Goal: Information Seeking & Learning: Compare options

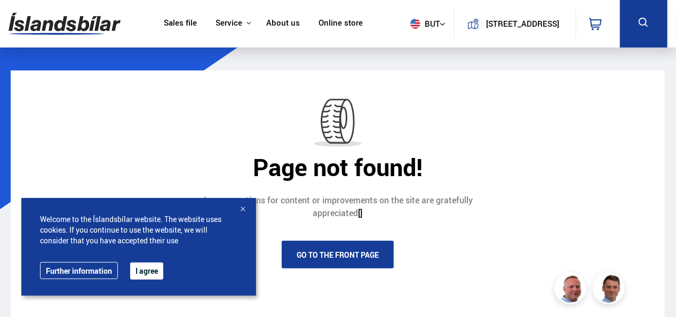
click at [187, 27] on link "Sales file" at bounding box center [180, 23] width 33 height 11
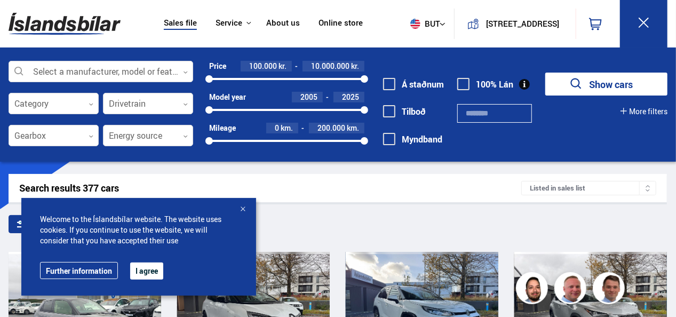
click at [242, 211] on div at bounding box center [242, 209] width 11 height 11
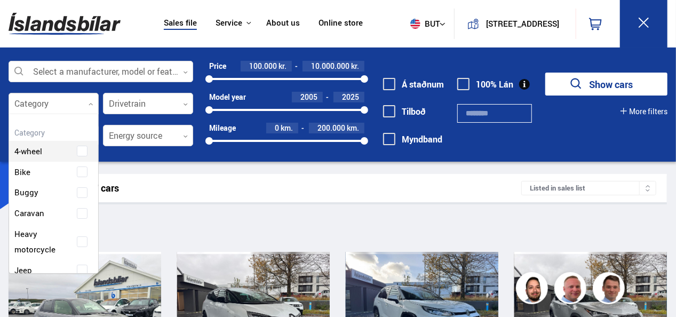
click at [95, 103] on div at bounding box center [54, 103] width 90 height 21
click at [118, 93] on div "Drivetrain 0" at bounding box center [148, 103] width 90 height 21
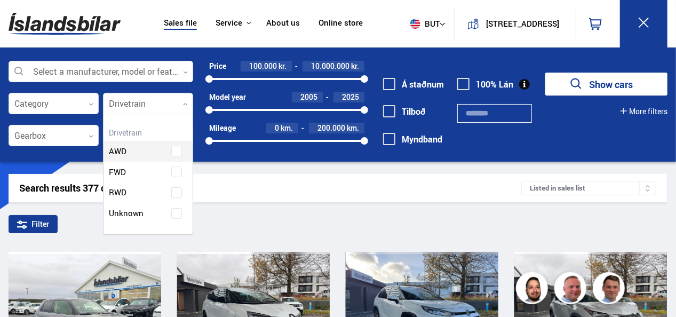
click at [123, 100] on div at bounding box center [148, 103] width 90 height 21
click at [67, 135] on div at bounding box center [54, 135] width 90 height 21
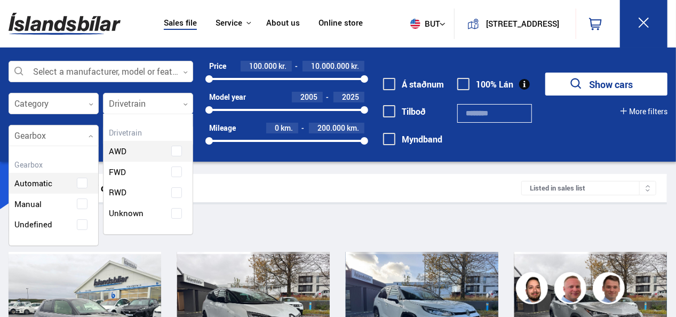
scroll to position [99, 90]
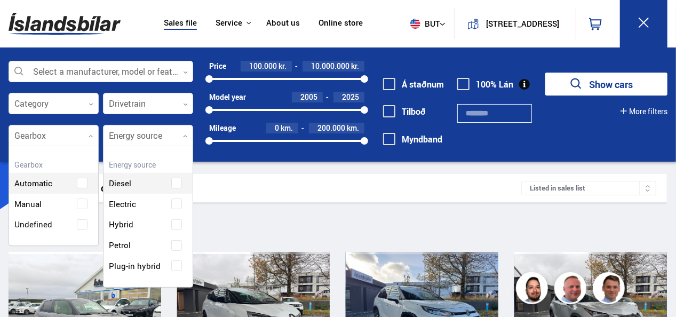
click at [121, 143] on div at bounding box center [148, 135] width 90 height 21
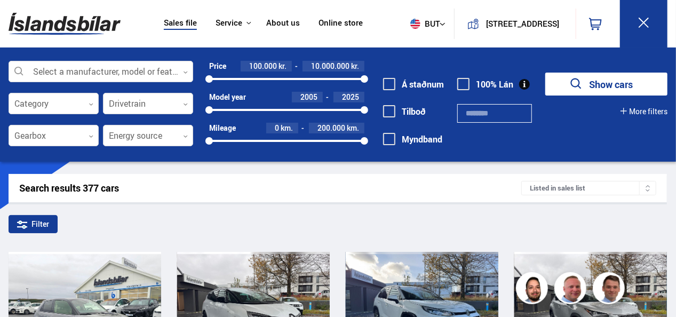
click at [133, 74] on div at bounding box center [101, 71] width 185 height 21
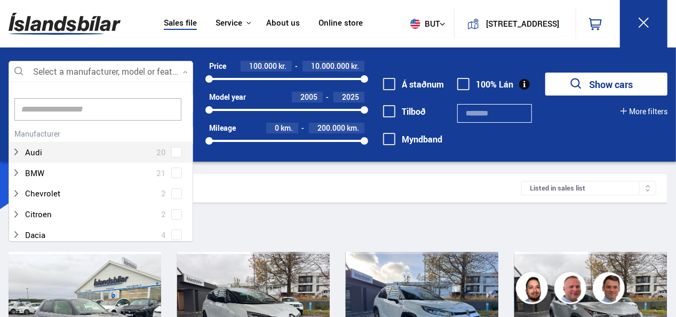
scroll to position [159, 181]
click at [81, 113] on input at bounding box center [97, 109] width 167 height 22
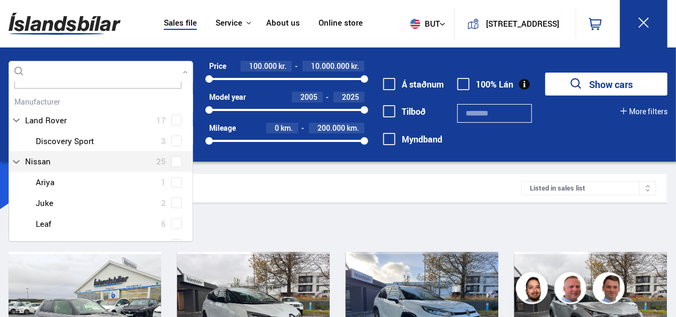
scroll to position [53, 0]
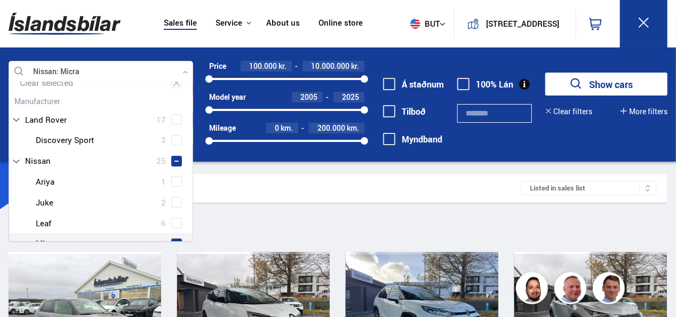
click at [172, 238] on span at bounding box center [176, 243] width 11 height 11
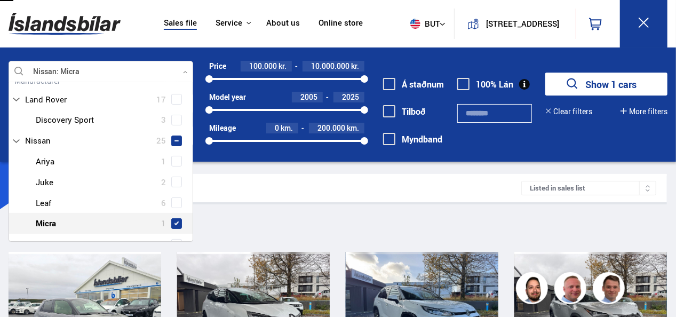
type input "****"
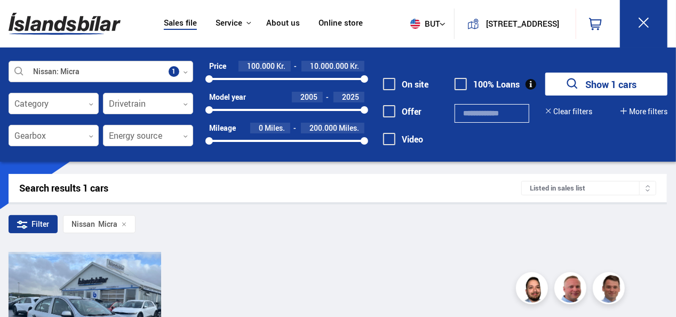
click at [186, 71] on icon at bounding box center [185, 72] width 4 height 2
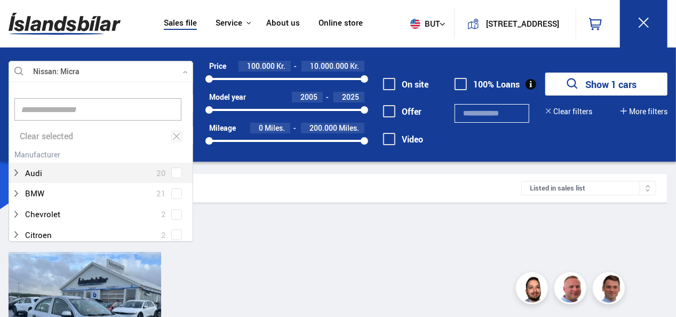
scroll to position [159, 181]
click at [174, 132] on icon at bounding box center [177, 136] width 10 height 10
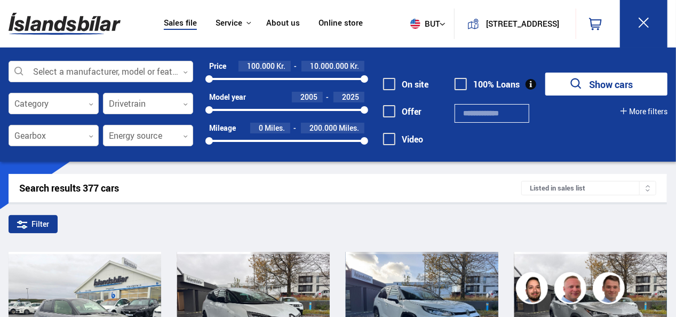
click at [61, 133] on div at bounding box center [54, 135] width 90 height 21
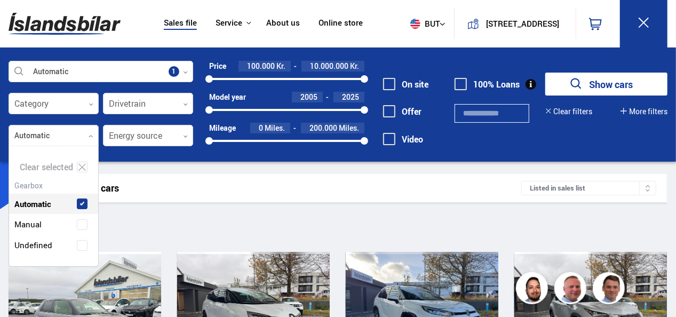
scroll to position [119, 90]
click at [84, 180] on div "Automatic" at bounding box center [53, 196] width 89 height 37
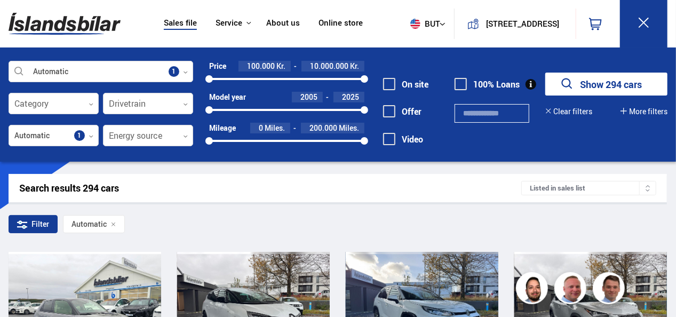
click at [310, 220] on div "Filter Automatic" at bounding box center [338, 226] width 658 height 22
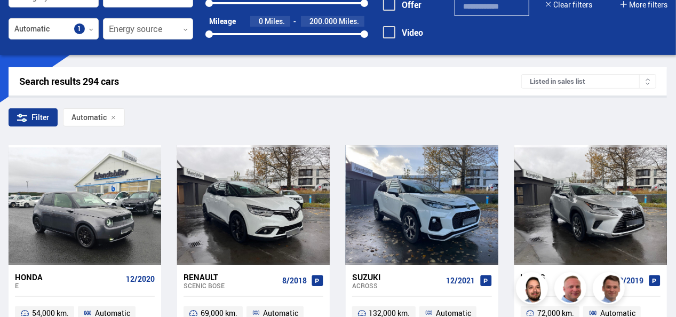
scroll to position [53, 0]
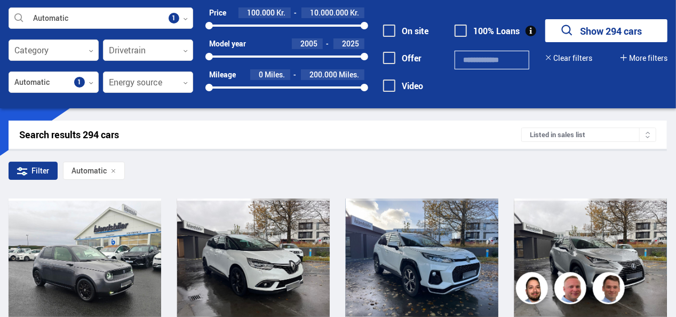
click at [551, 139] on font "Listed in sales list" at bounding box center [557, 135] width 55 height 8
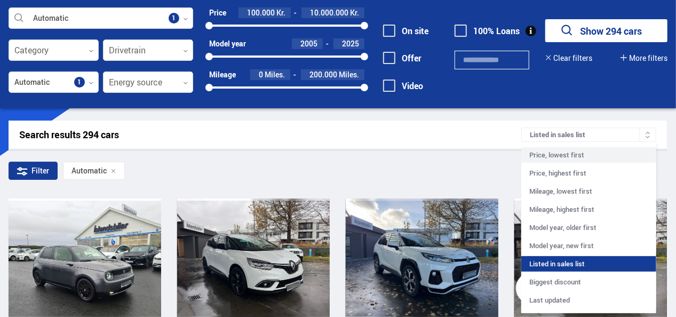
click at [566, 155] on div "Price, lowest first" at bounding box center [588, 154] width 134 height 15
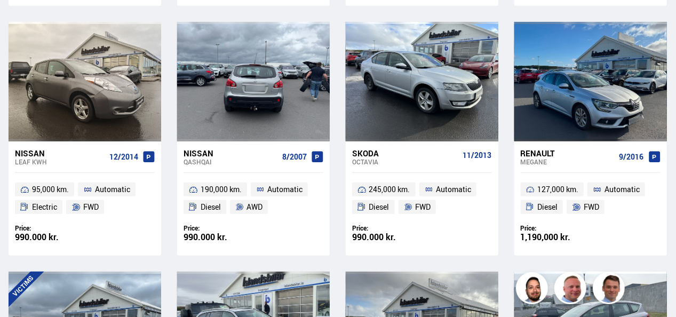
scroll to position [267, 0]
